Goal: Information Seeking & Learning: Compare options

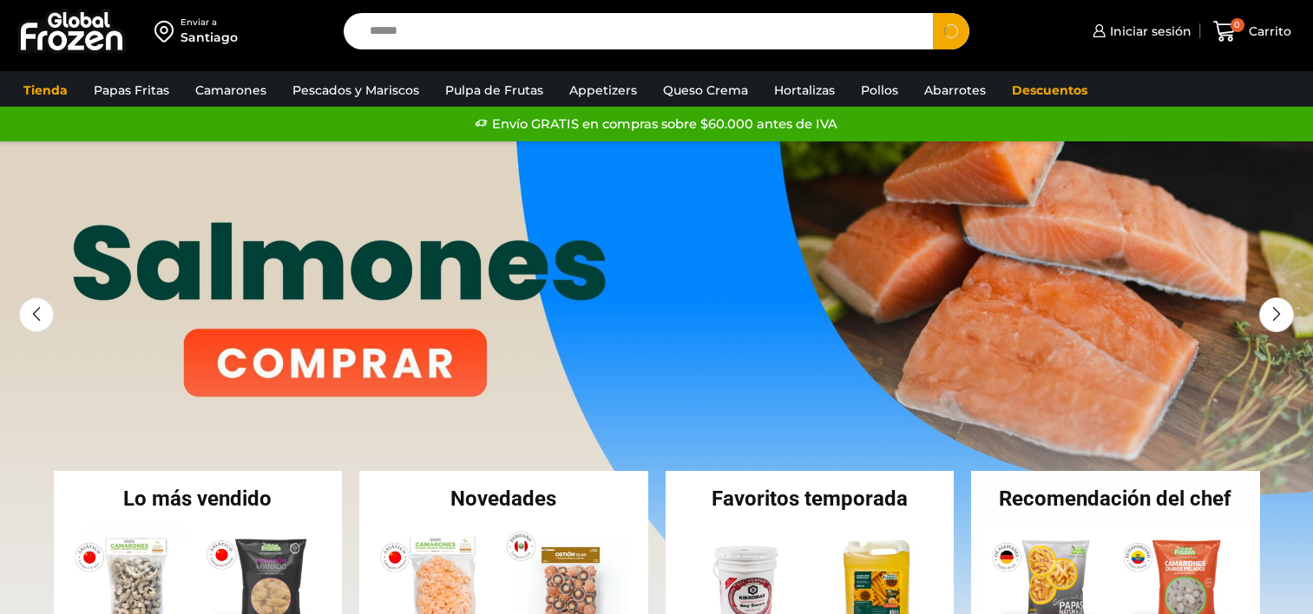
type input "******"
click at [933, 13] on button "Search" at bounding box center [951, 31] width 36 height 36
click at [239, 381] on link at bounding box center [656, 401] width 1313 height 521
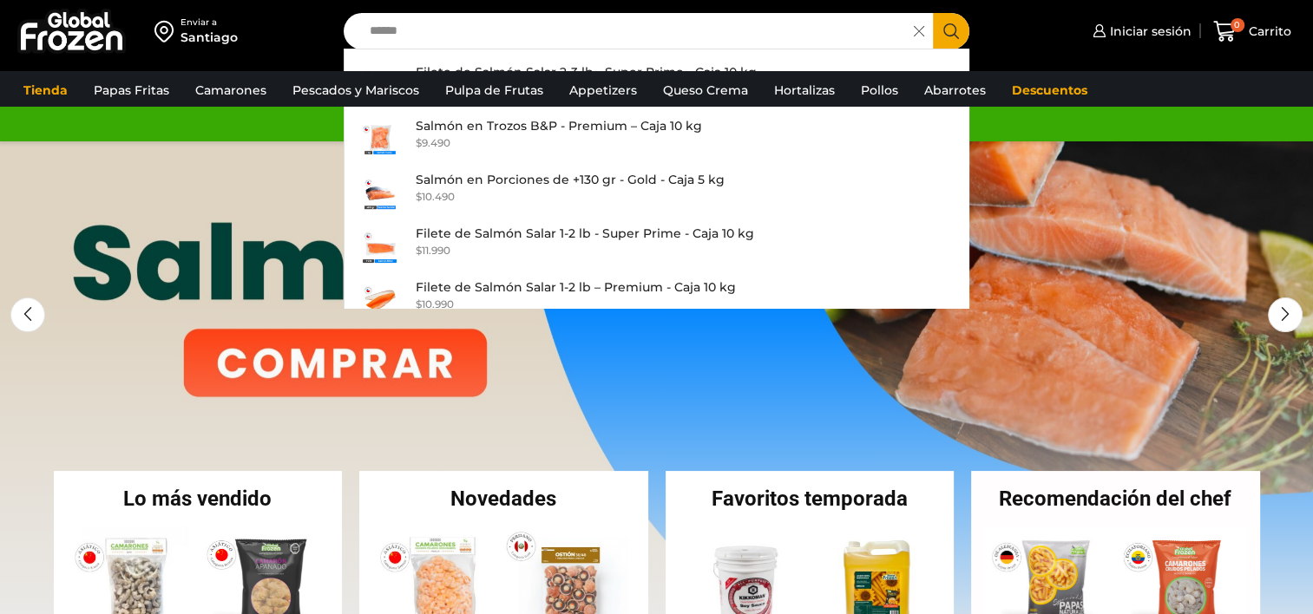
click at [380, 375] on link "1 / 3" at bounding box center [656, 401] width 1313 height 521
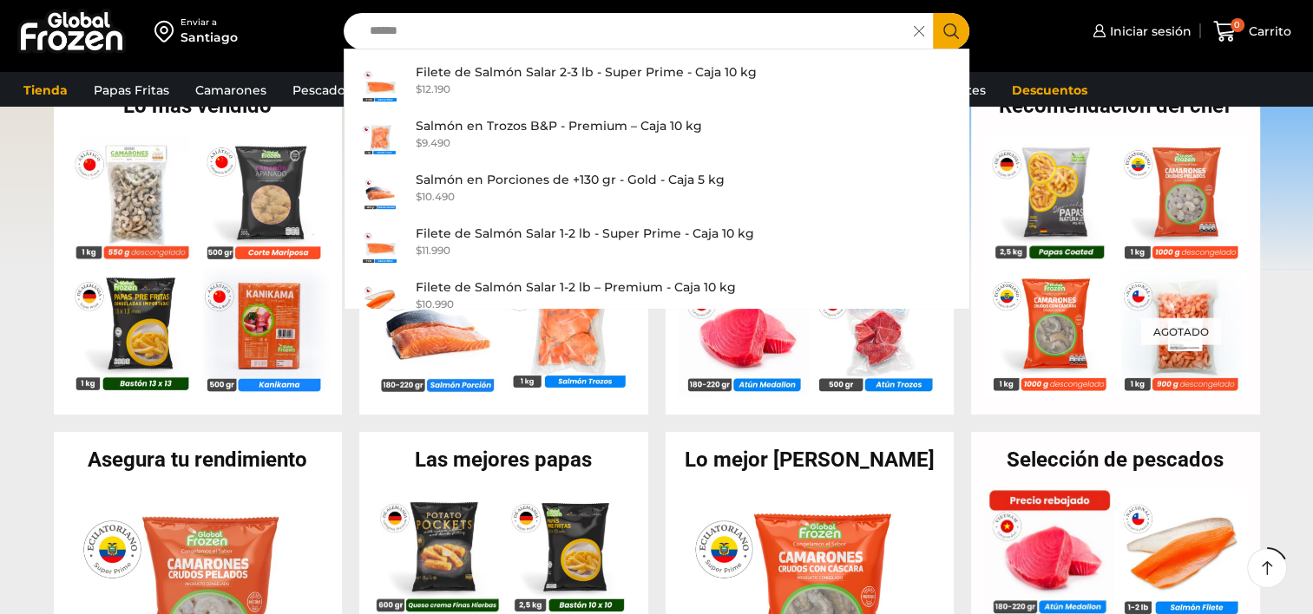
scroll to position [201, 0]
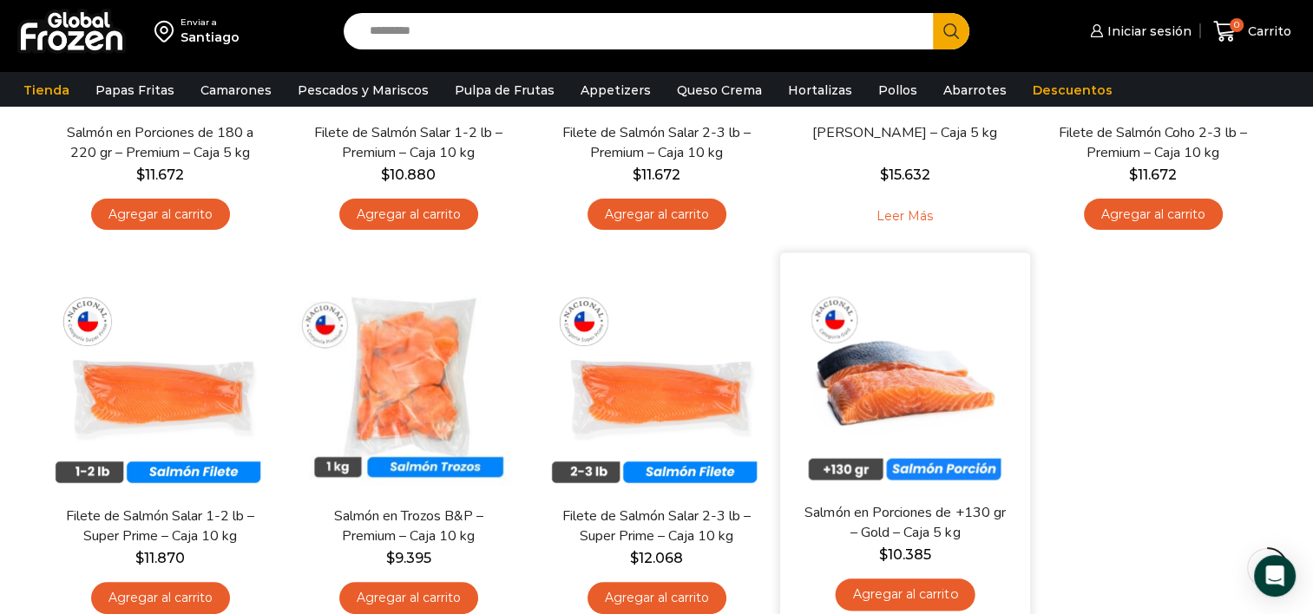
scroll to position [392, 0]
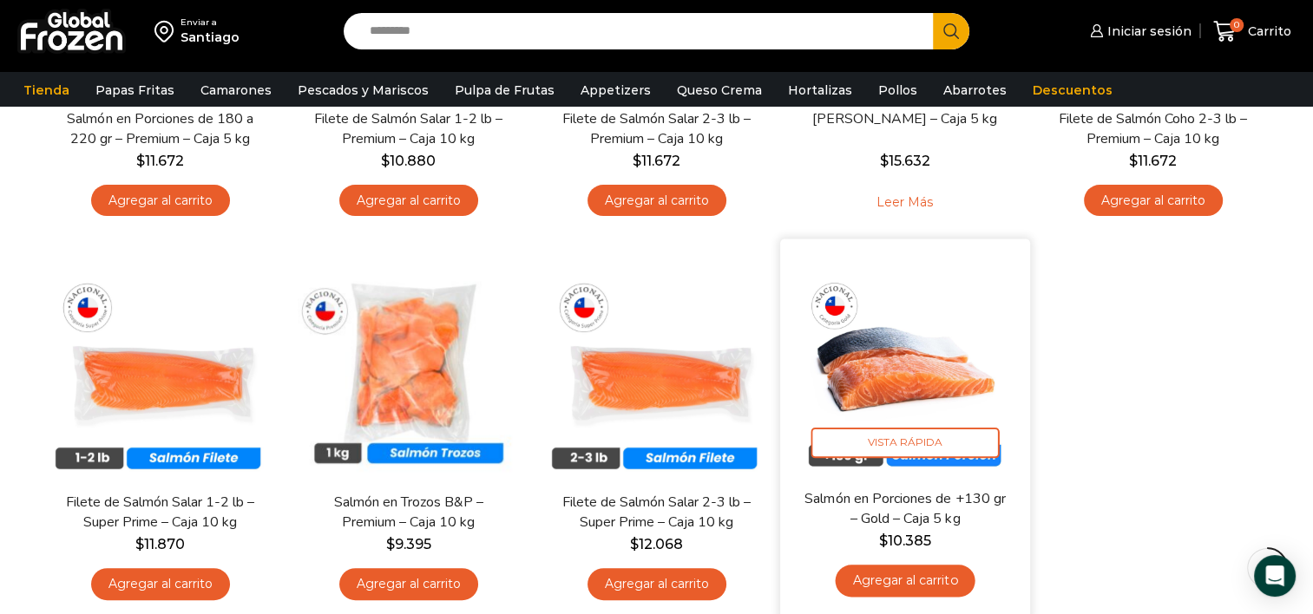
click at [908, 399] on img at bounding box center [905, 364] width 224 height 224
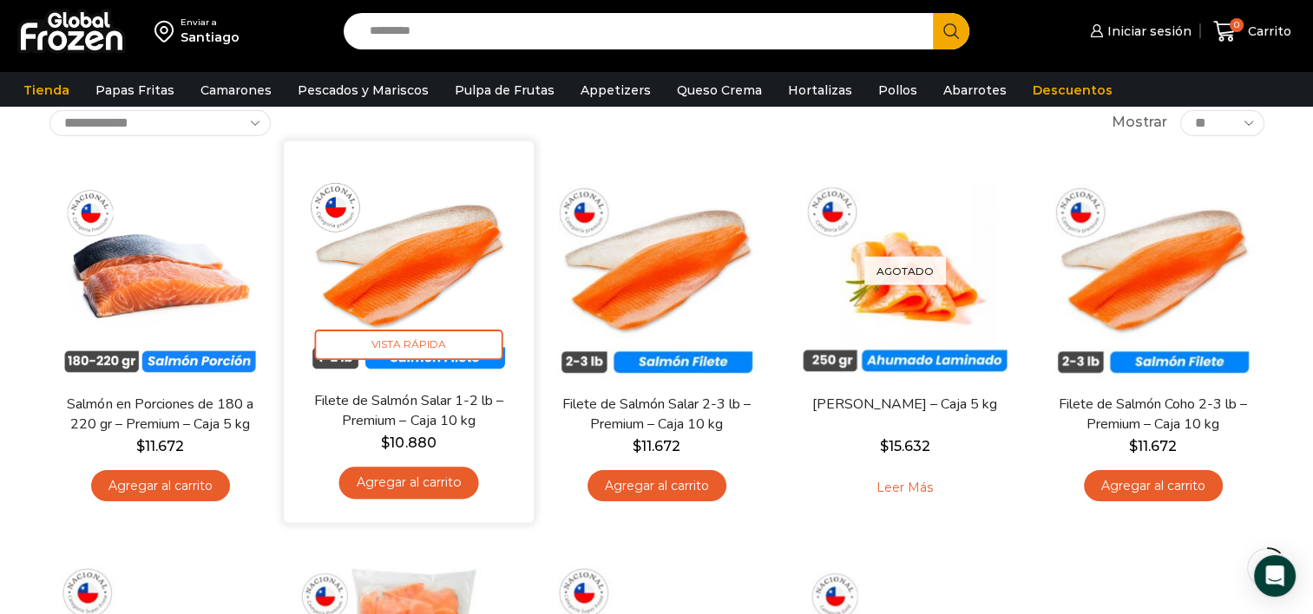
scroll to position [104, 0]
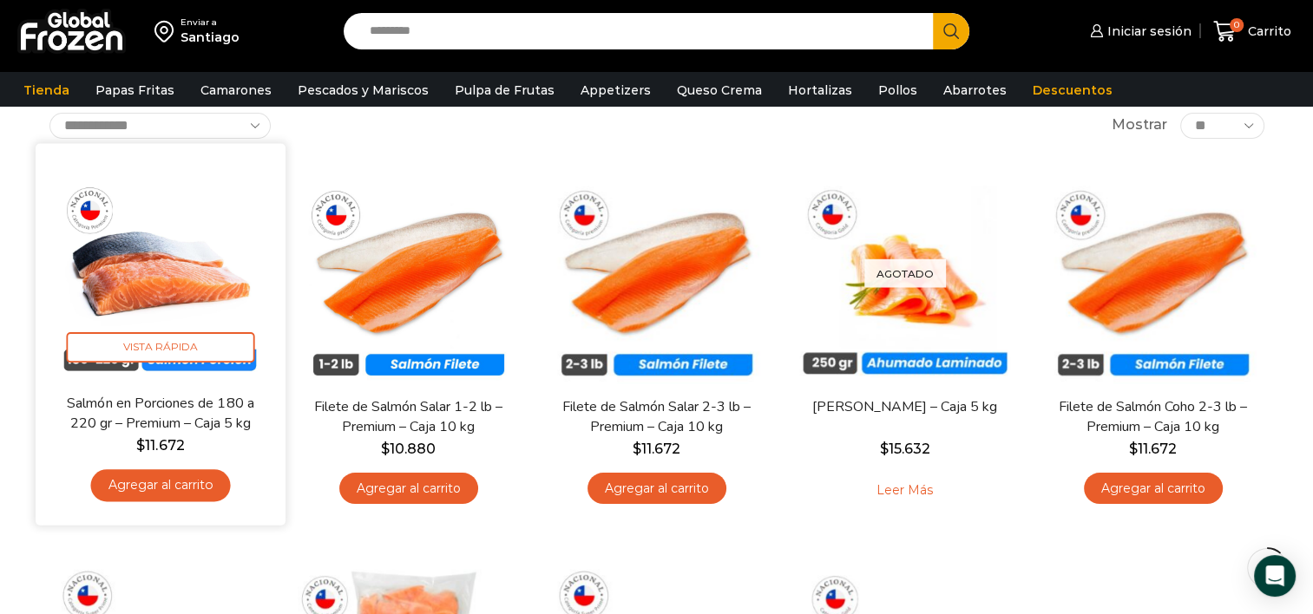
click at [135, 273] on img at bounding box center [161, 268] width 224 height 224
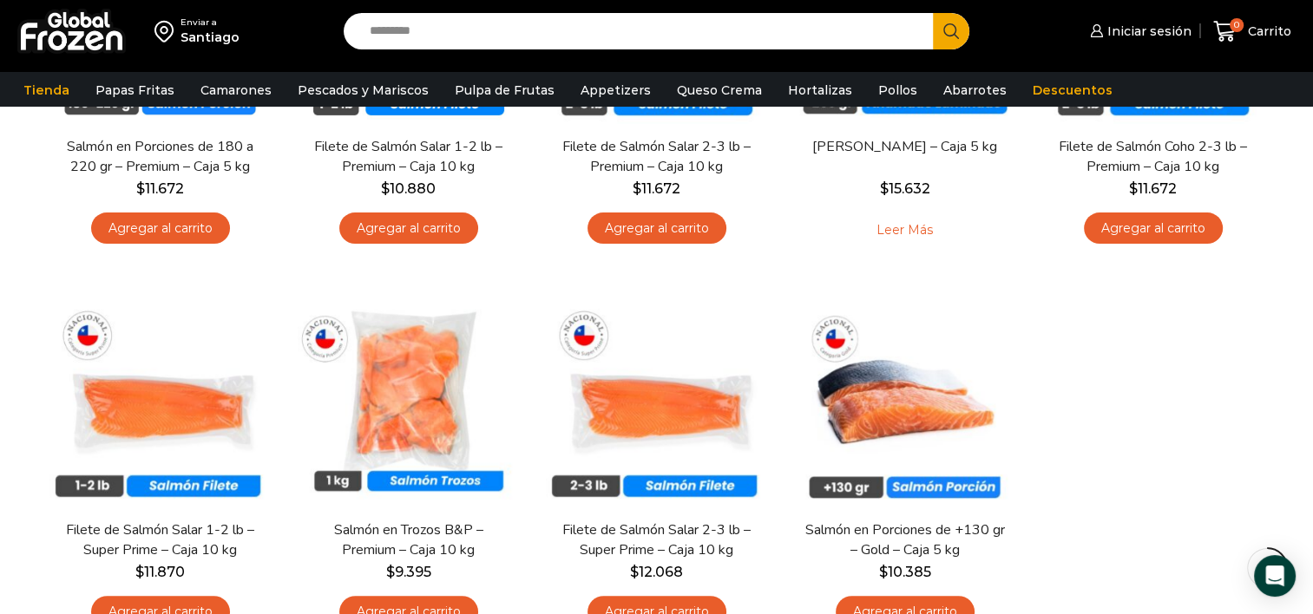
scroll to position [340, 0]
